Goal: Task Accomplishment & Management: Manage account settings

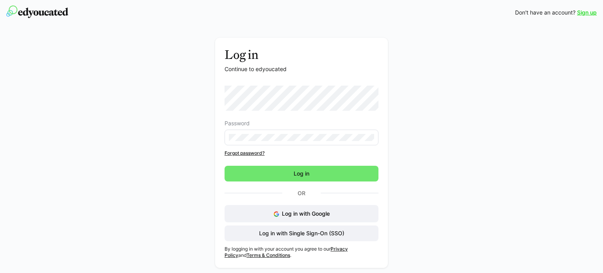
click at [267, 132] on eds-input at bounding box center [302, 138] width 154 height 16
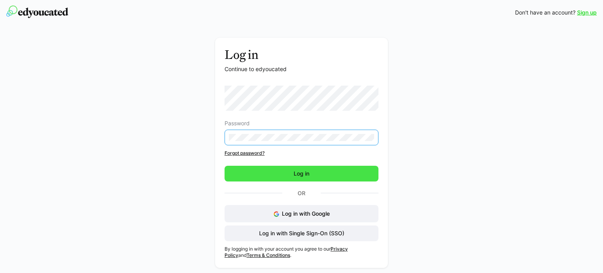
click at [284, 175] on span "Log in" at bounding box center [302, 174] width 154 height 16
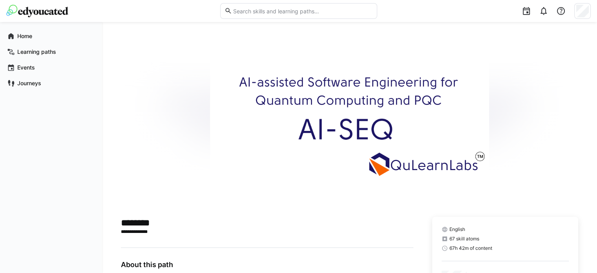
click at [318, 145] on img at bounding box center [349, 119] width 279 height 157
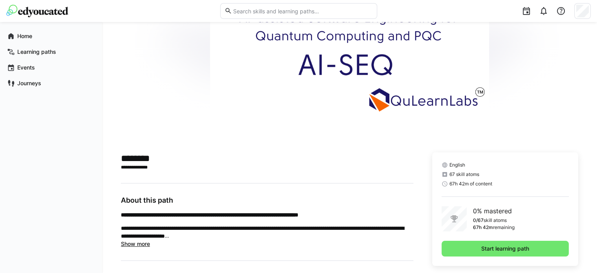
scroll to position [196, 0]
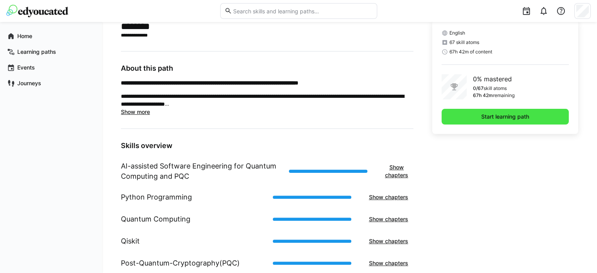
click at [515, 117] on span "Start learning path" at bounding box center [505, 117] width 50 height 8
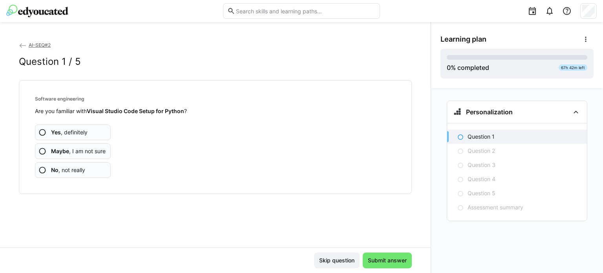
click at [22, 44] on eds-icon at bounding box center [23, 46] width 8 height 8
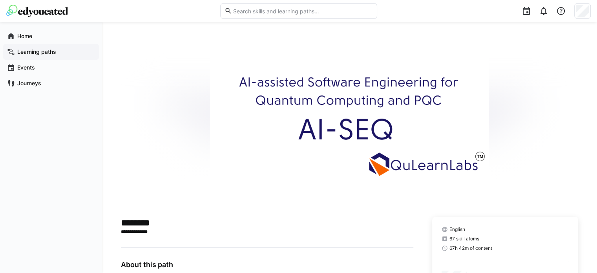
click at [0, 0] on app-navigation-label "Learning paths" at bounding box center [0, 0] width 0 height 0
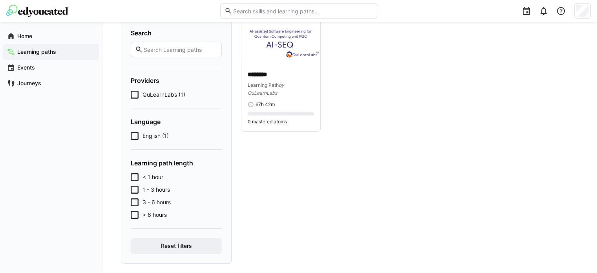
scroll to position [72, 0]
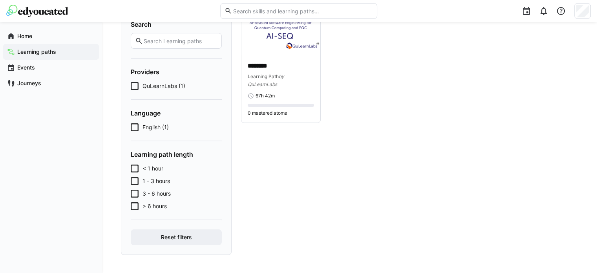
click at [135, 125] on icon at bounding box center [135, 127] width 8 height 8
click at [134, 130] on icon at bounding box center [135, 127] width 8 height 8
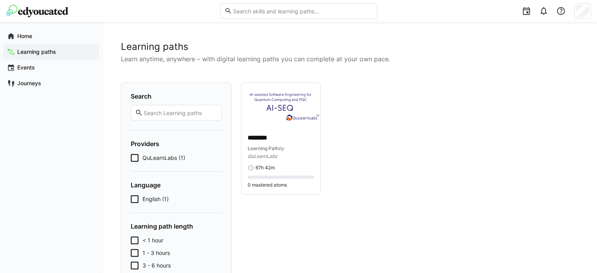
scroll to position [0, 0]
click at [53, 88] on div "Journeys" at bounding box center [51, 83] width 96 height 16
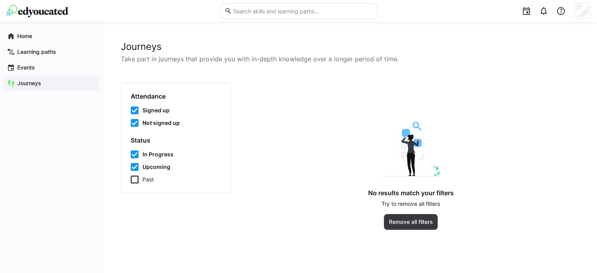
click at [135, 177] on icon at bounding box center [135, 179] width 8 height 8
click at [42, 38] on span "Home" at bounding box center [55, 36] width 79 height 8
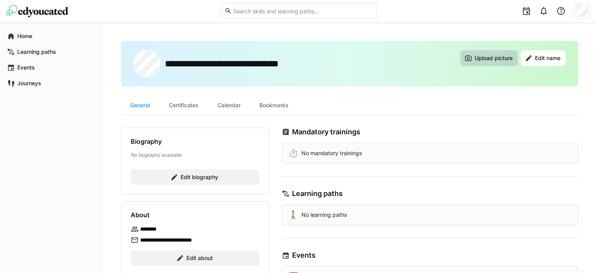
click at [499, 63] on span "Upload picture" at bounding box center [489, 58] width 57 height 16
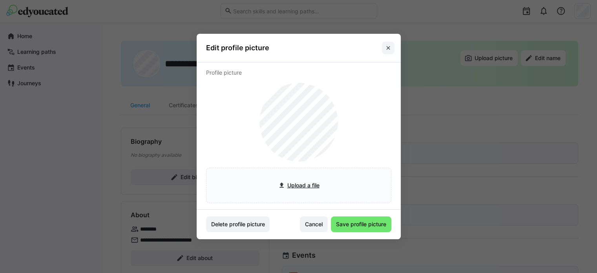
click at [393, 44] on span at bounding box center [388, 48] width 13 height 13
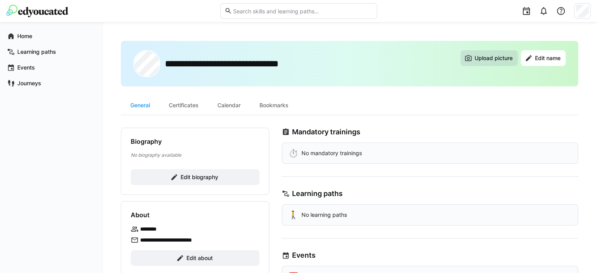
click at [493, 55] on span "Upload picture" at bounding box center [493, 58] width 40 height 8
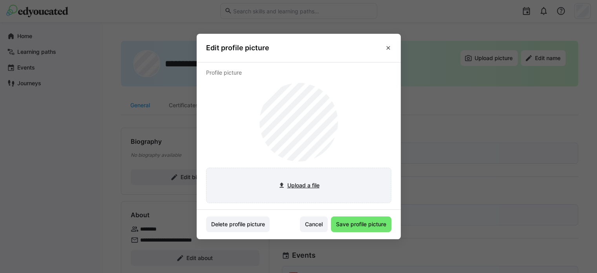
click at [296, 175] on input "file" at bounding box center [299, 185] width 185 height 35
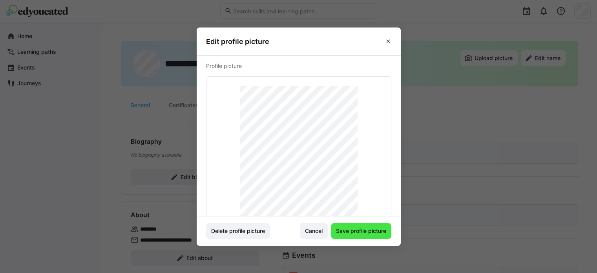
click at [377, 234] on span "Save profile picture" at bounding box center [361, 231] width 53 height 8
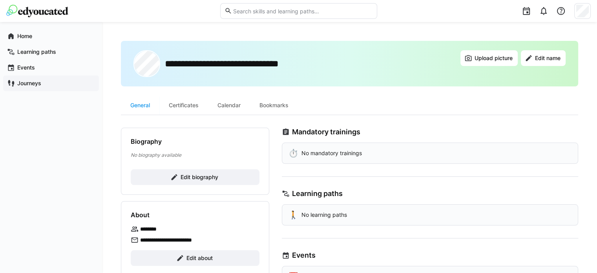
click at [77, 88] on div "Journeys" at bounding box center [51, 83] width 96 height 16
click at [55, 38] on app-root "**********" at bounding box center [298, 172] width 597 height 345
